Goal: Go to known website: Access a specific website the user already knows

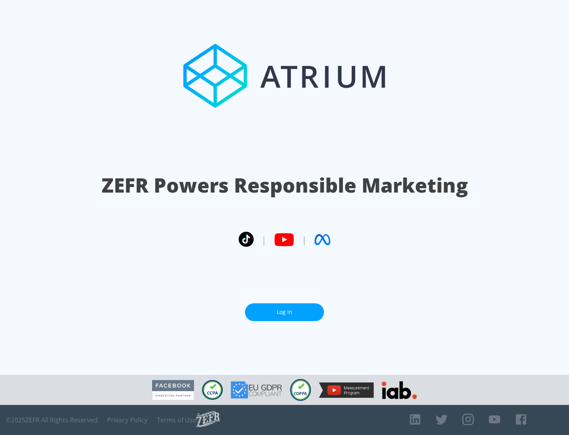
click at [285, 312] on link "Log In" at bounding box center [284, 312] width 79 height 18
